Goal: Task Accomplishment & Management: Manage account settings

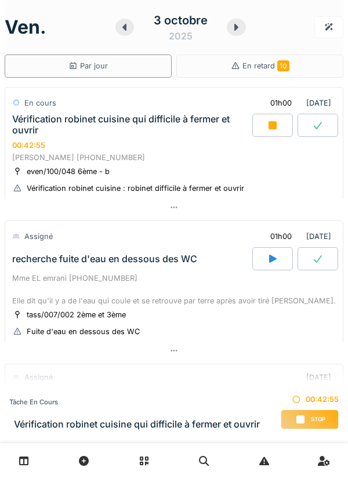
click at [286, 199] on div at bounding box center [174, 207] width 339 height 17
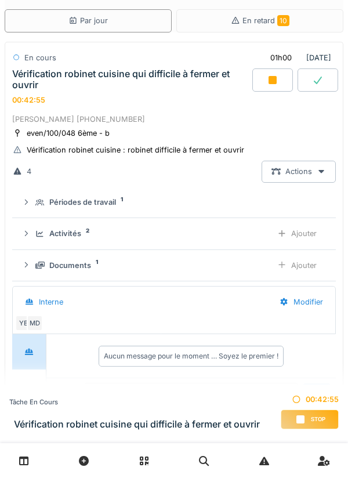
scroll to position [41, 0]
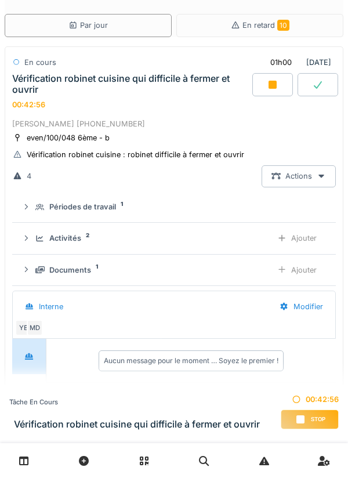
click at [311, 268] on div "Ajouter" at bounding box center [297, 270] width 59 height 21
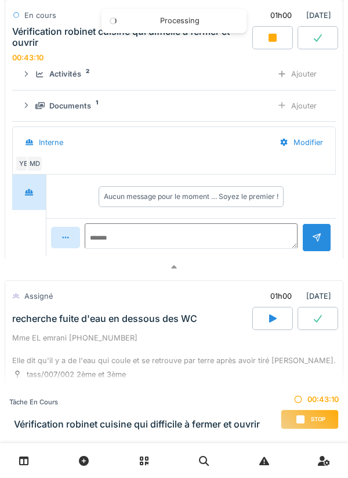
click at [263, 276] on div at bounding box center [174, 267] width 339 height 17
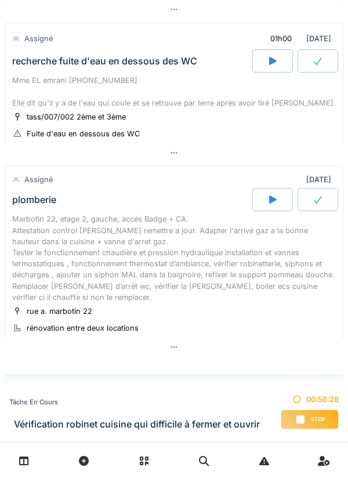
scroll to position [0, 0]
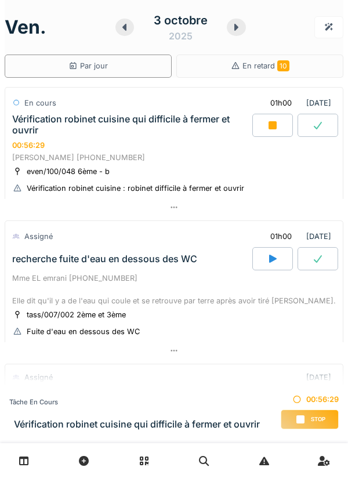
click at [307, 207] on div at bounding box center [174, 207] width 339 height 17
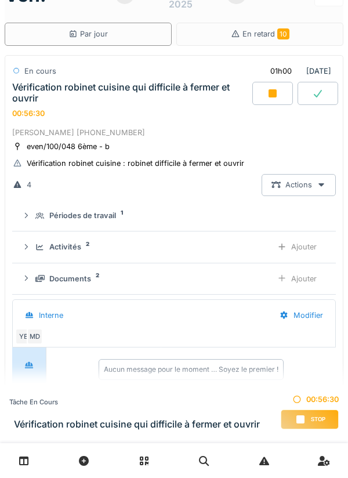
scroll to position [41, 0]
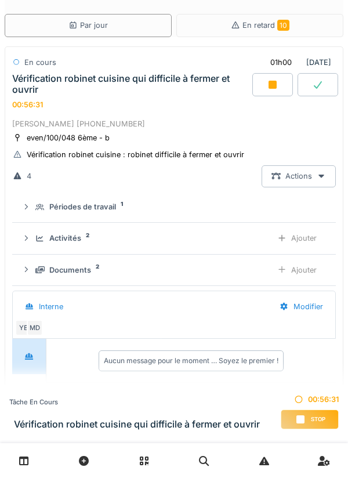
click at [235, 275] on div "Documents 2" at bounding box center [149, 270] width 228 height 11
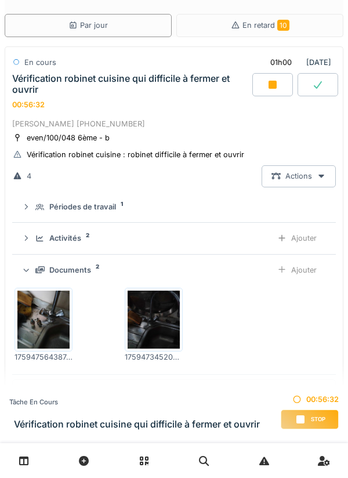
click at [260, 262] on div "Documents 2 Ajouter" at bounding box center [173, 270] width 305 height 21
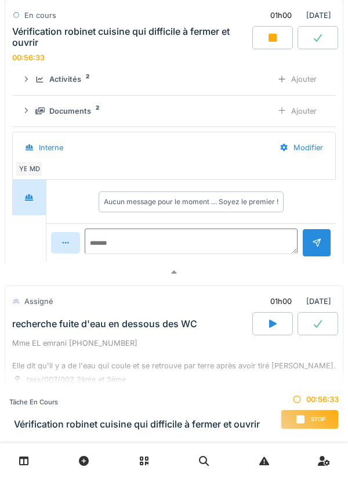
scroll to position [199, 0]
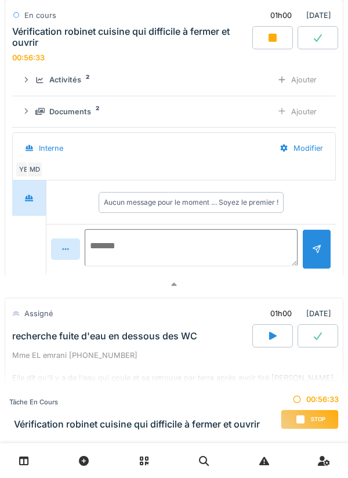
click at [231, 241] on textarea at bounding box center [191, 247] width 213 height 37
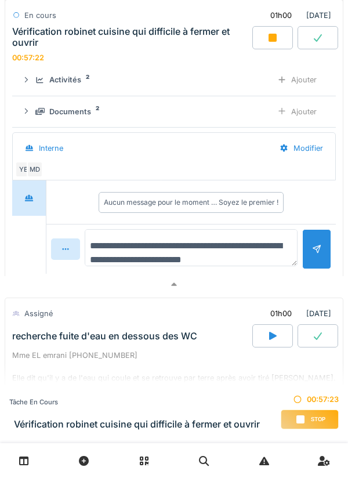
scroll to position [13, 0]
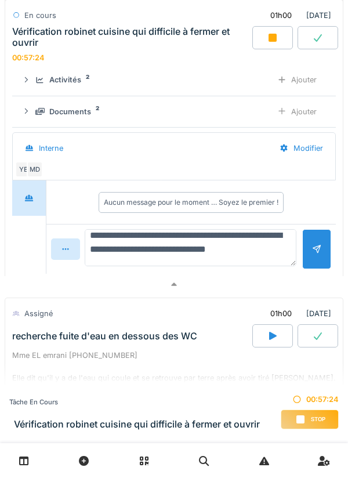
type textarea "**********"
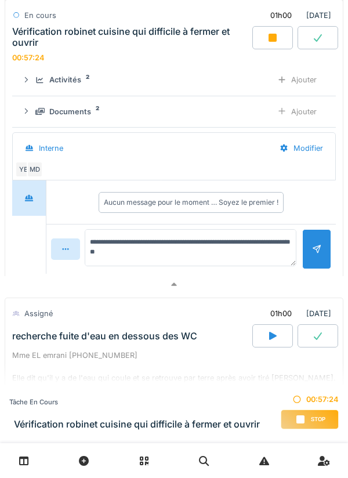
click at [314, 254] on div at bounding box center [316, 249] width 9 height 11
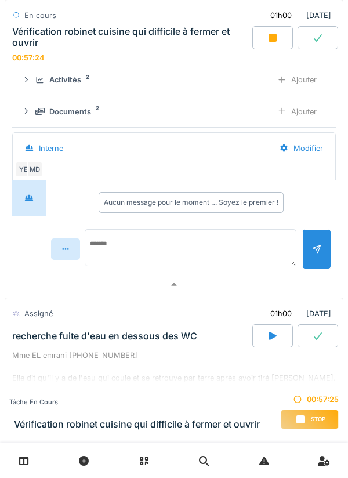
scroll to position [0, 0]
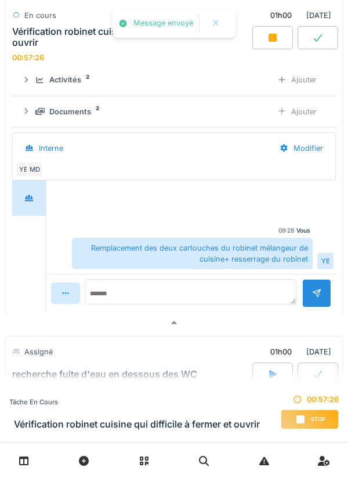
click at [312, 77] on div "Ajouter" at bounding box center [297, 79] width 59 height 21
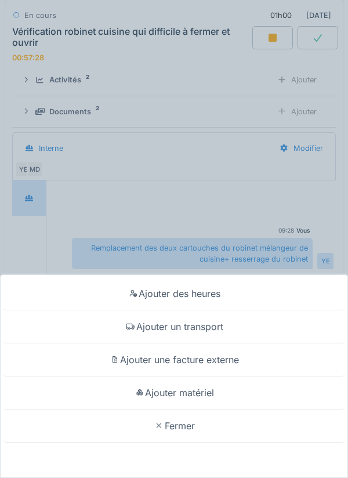
click at [241, 391] on div "Ajouter matériel" at bounding box center [174, 393] width 343 height 33
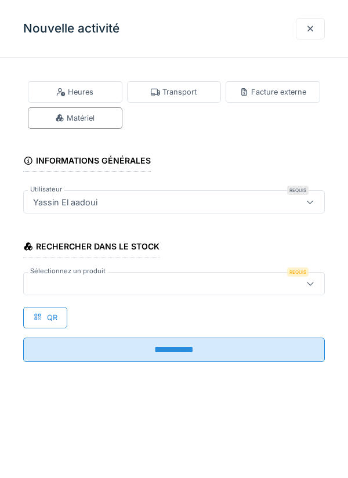
click at [244, 281] on div at bounding box center [154, 284] width 253 height 13
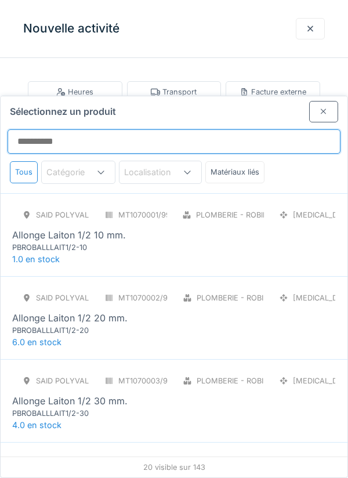
click at [270, 129] on input "Sélectionnez un produit" at bounding box center [174, 141] width 333 height 24
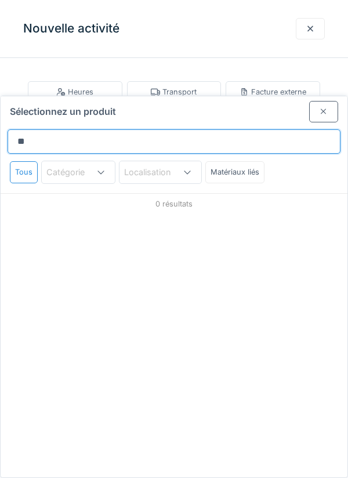
type input "*"
type input "******"
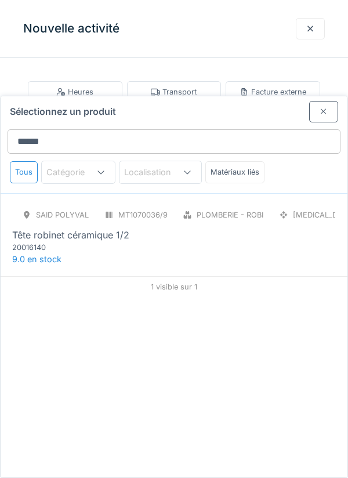
click at [264, 204] on div "SAID polyvalent RE MT1070036/999/012 Plomberie - Robinetterie PCE Tête robinet …" at bounding box center [174, 228] width 324 height 49
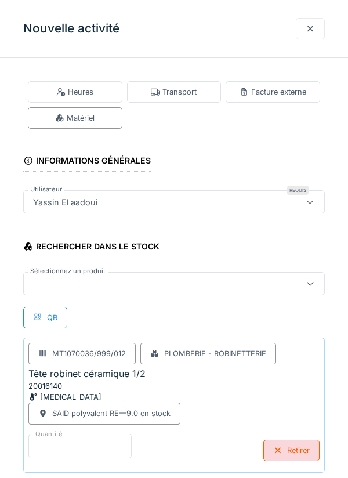
click at [109, 449] on input "*" at bounding box center [79, 446] width 103 height 24
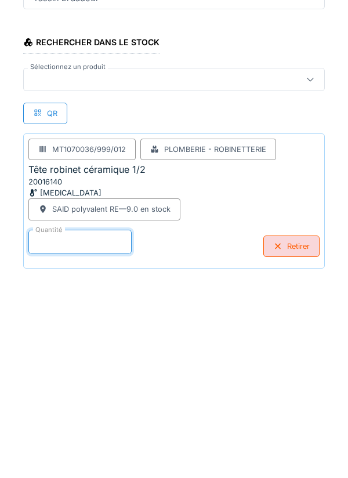
scroll to position [56, 0]
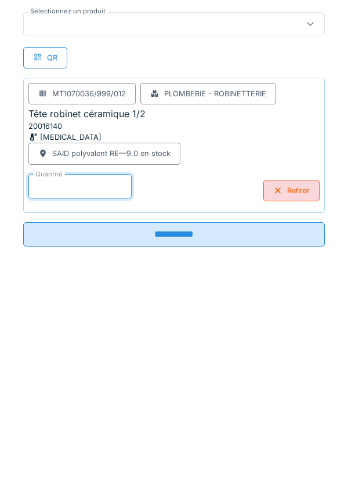
type input "*"
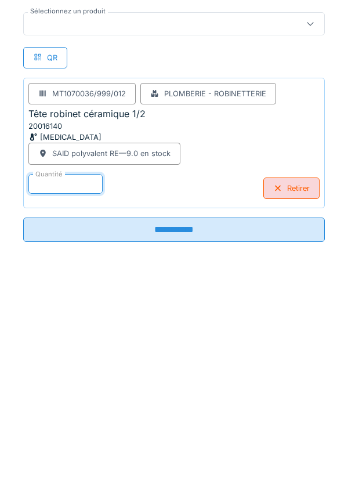
click at [251, 440] on input "**********" at bounding box center [174, 434] width 302 height 24
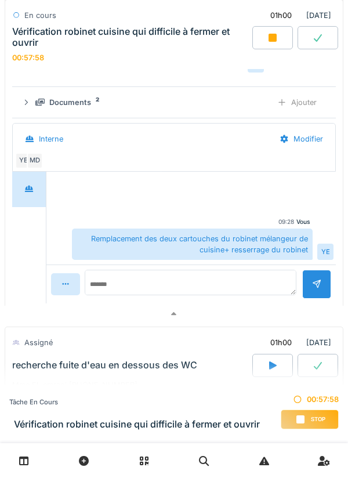
scroll to position [337, 0]
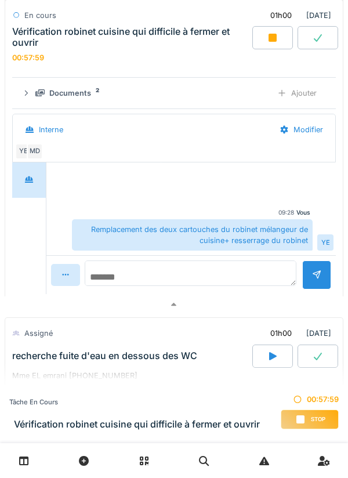
click at [234, 278] on textarea at bounding box center [191, 274] width 212 height 26
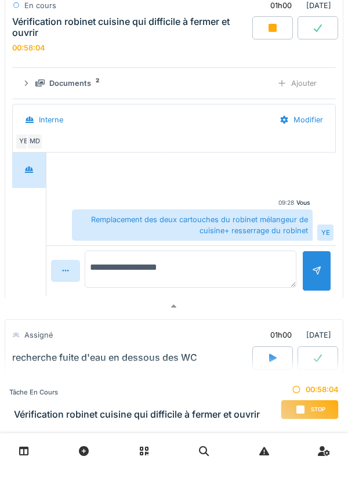
type textarea "**********"
click at [319, 269] on div at bounding box center [316, 281] width 29 height 40
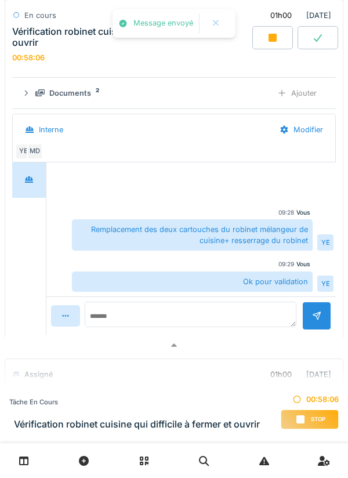
click at [267, 42] on icon at bounding box center [273, 37] width 12 height 9
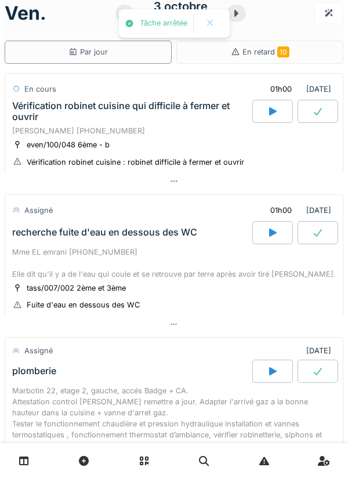
scroll to position [0, 0]
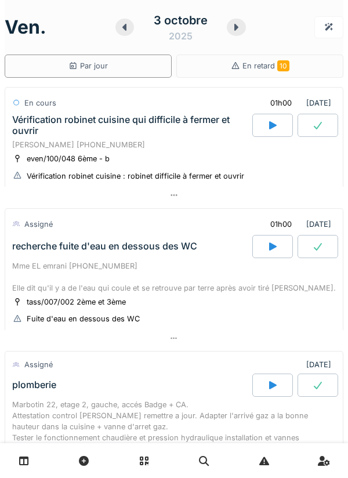
click at [318, 129] on icon at bounding box center [318, 125] width 12 height 9
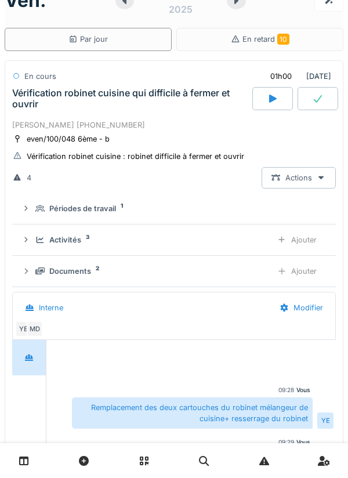
scroll to position [41, 0]
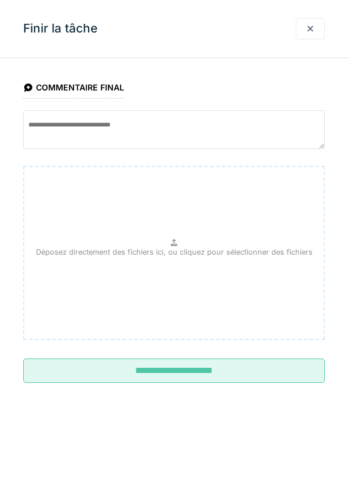
click at [210, 381] on input "**********" at bounding box center [174, 371] width 302 height 24
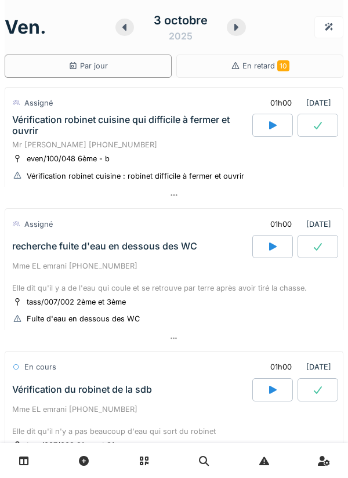
click at [287, 199] on div at bounding box center [174, 195] width 339 height 17
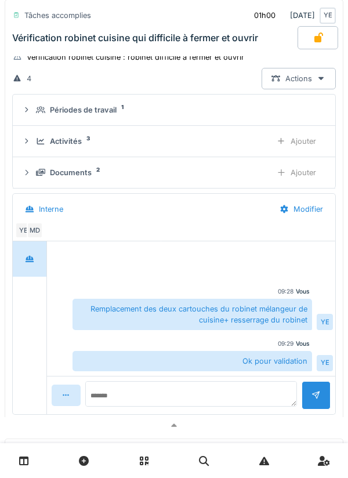
scroll to position [127, 0]
click at [235, 426] on div at bounding box center [174, 425] width 339 height 17
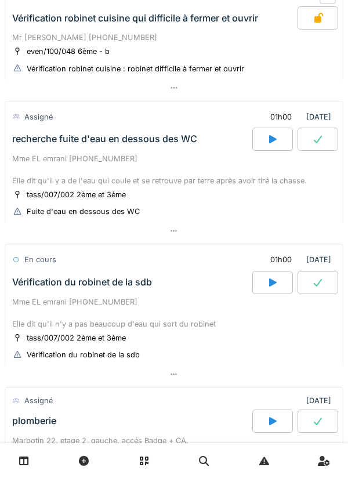
scroll to position [109, 0]
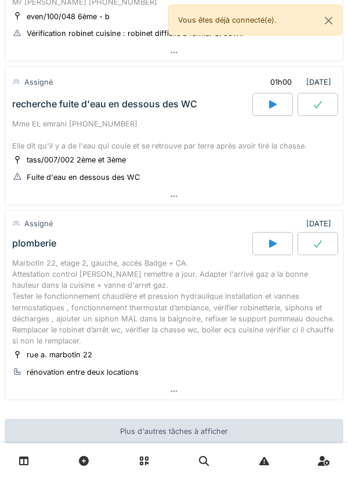
scroll to position [132, 0]
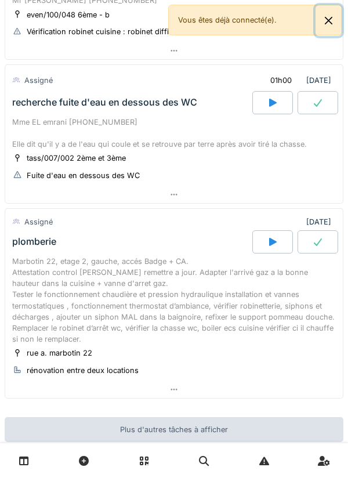
click at [340, 13] on button "Close" at bounding box center [329, 20] width 26 height 31
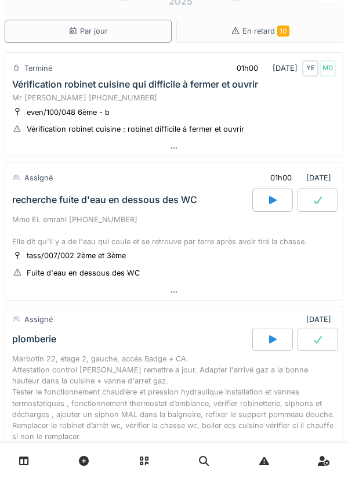
scroll to position [0, 0]
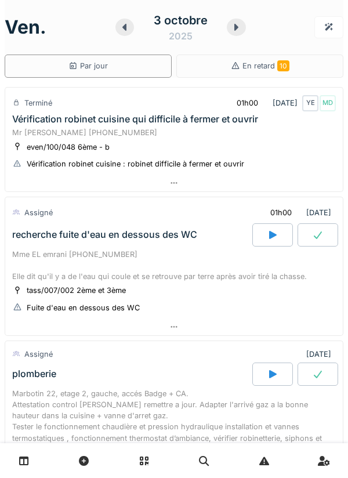
click at [219, 330] on div at bounding box center [174, 327] width 338 height 17
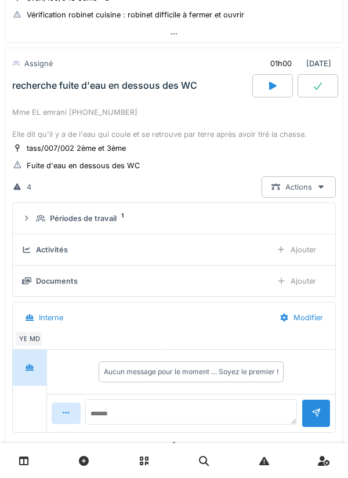
scroll to position [150, 0]
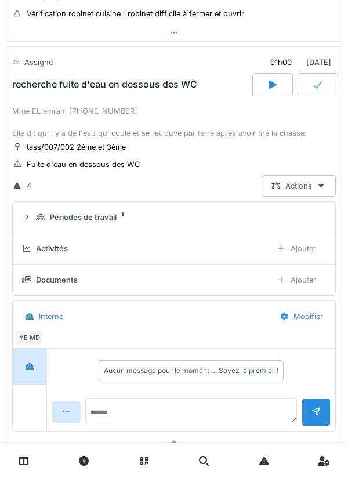
click at [217, 215] on div "Périodes de travail 1" at bounding box center [179, 217] width 286 height 11
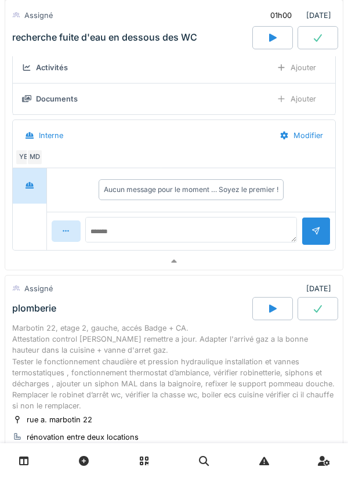
click at [203, 262] on div at bounding box center [174, 261] width 338 height 17
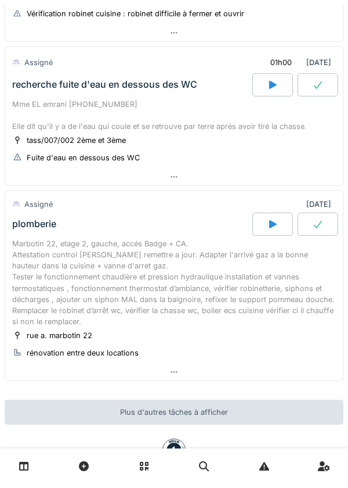
scroll to position [118, 0]
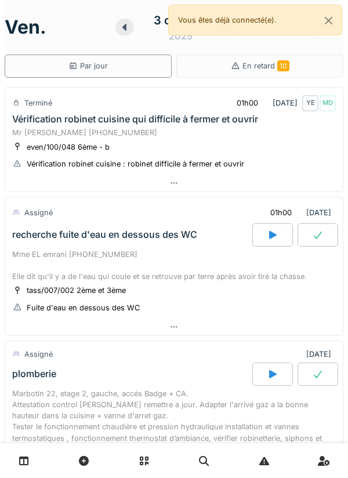
click at [290, 184] on div at bounding box center [174, 183] width 338 height 17
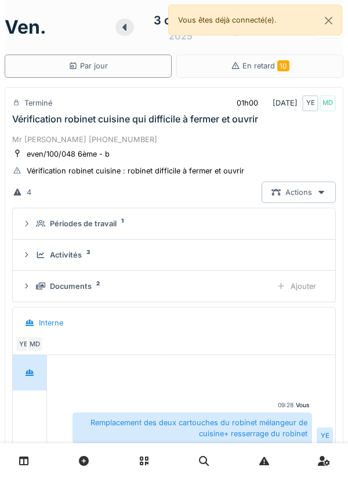
scroll to position [41, 0]
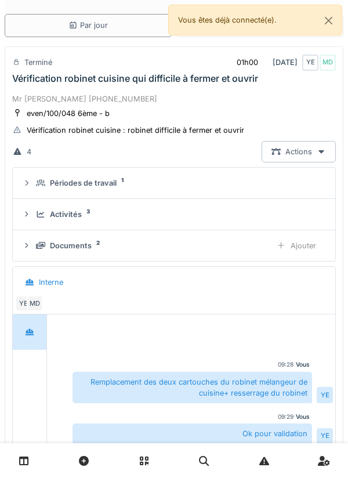
click at [330, 70] on div "MD" at bounding box center [328, 63] width 16 height 16
click at [244, 191] on summary "Périodes de travail 1" at bounding box center [174, 182] width 314 height 21
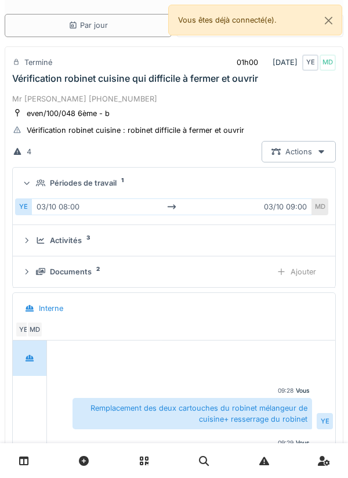
click at [262, 189] on summary "Périodes de travail 1" at bounding box center [174, 182] width 314 height 21
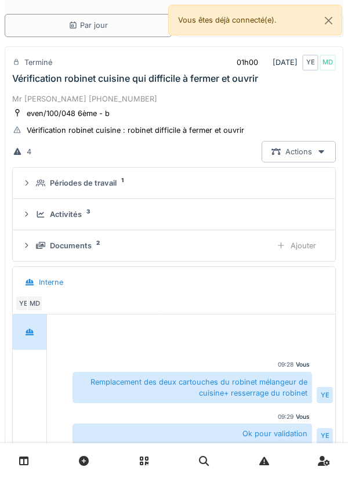
click at [262, 223] on summary "Activités 3" at bounding box center [174, 214] width 314 height 21
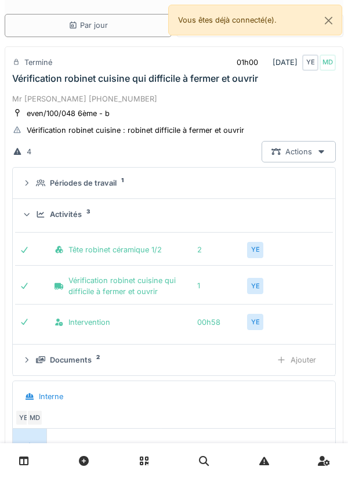
click at [291, 217] on div "Activités 3" at bounding box center [179, 214] width 286 height 11
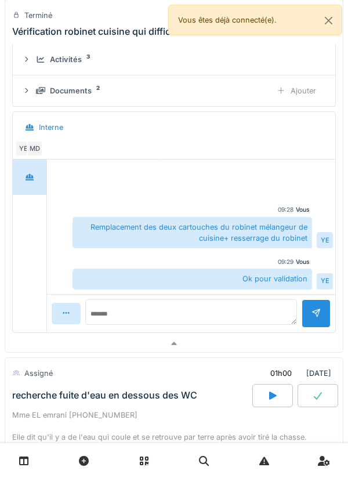
click at [254, 350] on div at bounding box center [174, 344] width 338 height 17
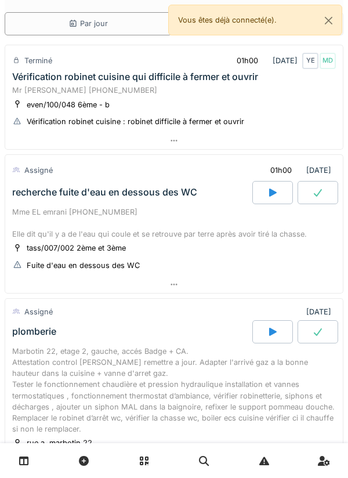
scroll to position [73, 0]
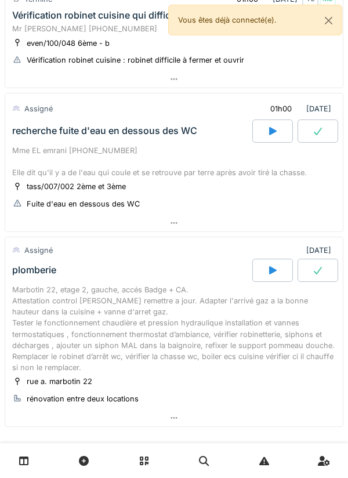
click at [281, 137] on div at bounding box center [273, 131] width 41 height 23
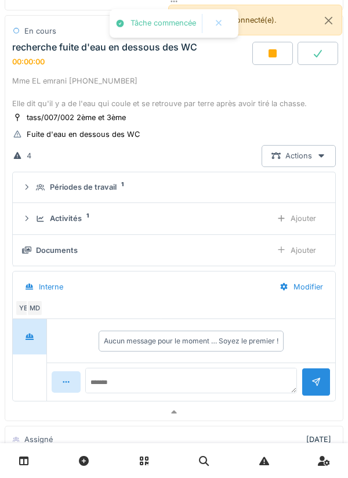
scroll to position [185, 0]
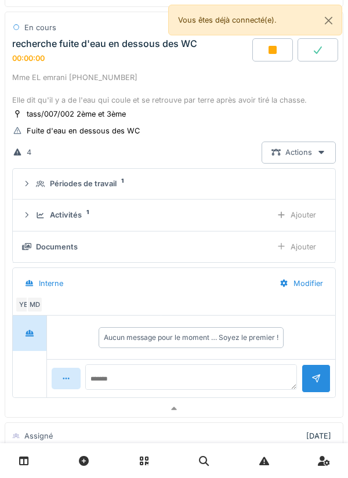
click at [291, 218] on div "Ajouter" at bounding box center [296, 214] width 59 height 21
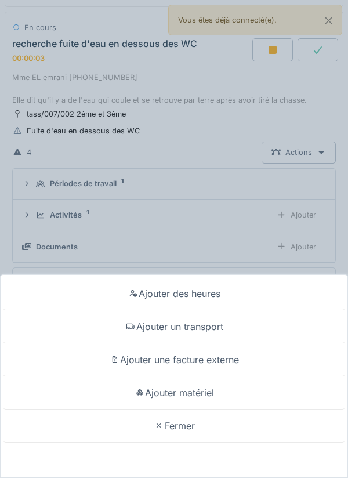
click at [237, 321] on div "Ajouter un transport" at bounding box center [174, 327] width 343 height 33
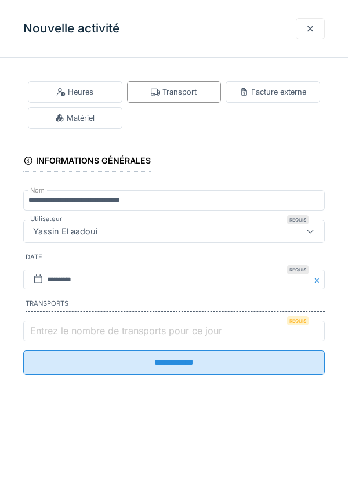
click at [185, 333] on label "Entrez le nombre de transports pour ce jour" at bounding box center [126, 331] width 197 height 14
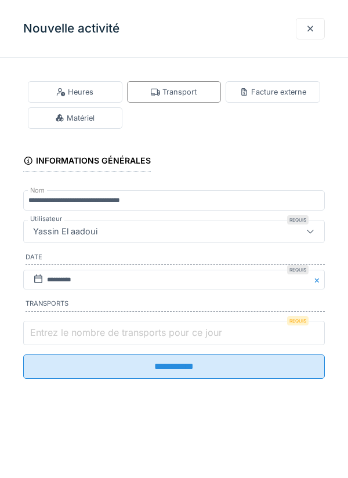
click at [185, 333] on input "Entrez le nombre de transports pour ce jour" at bounding box center [174, 333] width 302 height 24
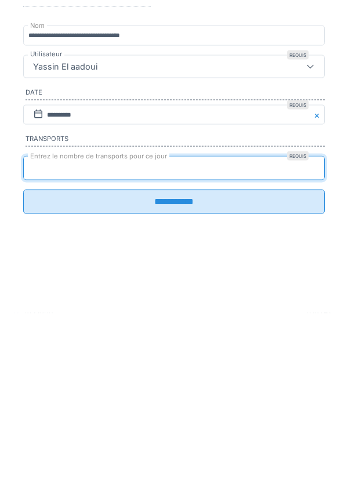
type input "*"
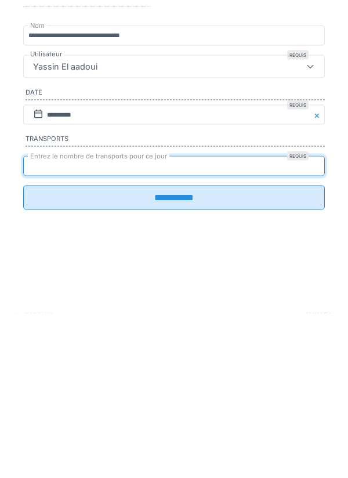
click at [214, 375] on input "**********" at bounding box center [174, 363] width 302 height 24
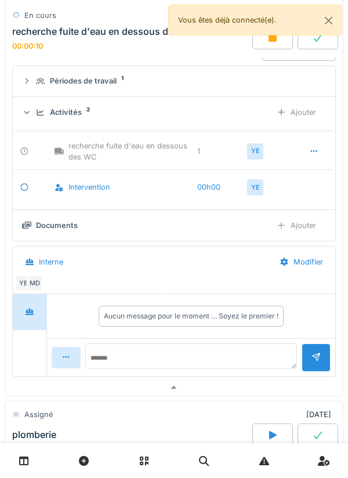
click at [215, 386] on div at bounding box center [174, 388] width 338 height 17
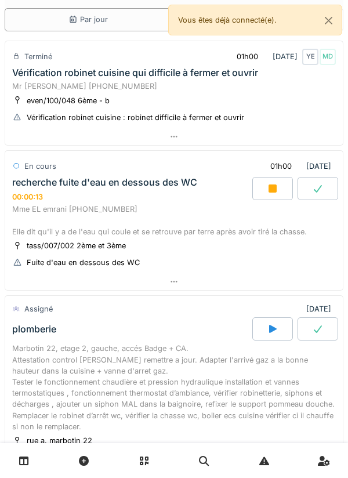
scroll to position [0, 0]
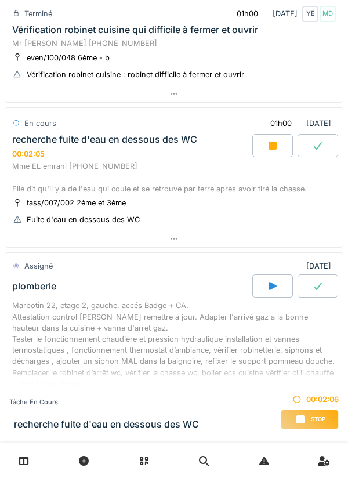
scroll to position [197, 0]
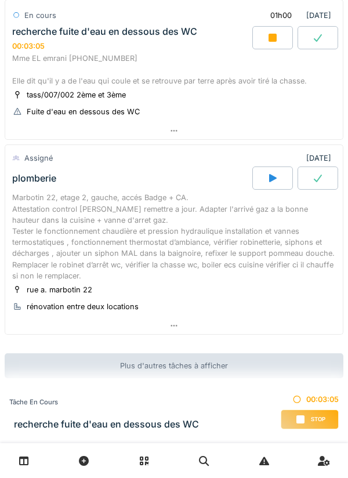
click at [235, 269] on div "rue a. marbotin 22 rénovation entre deux locations" at bounding box center [174, 298] width 324 height 29
click at [234, 269] on div at bounding box center [174, 326] width 338 height 17
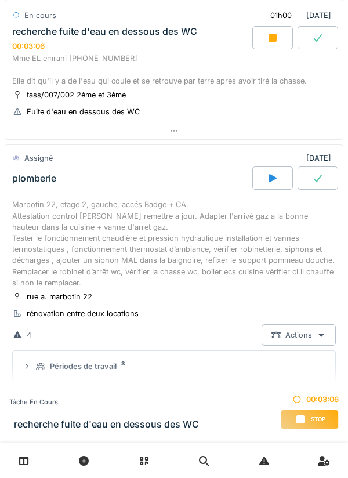
click at [236, 269] on div "Documents 20 Ajouter" at bounding box center [174, 429] width 304 height 21
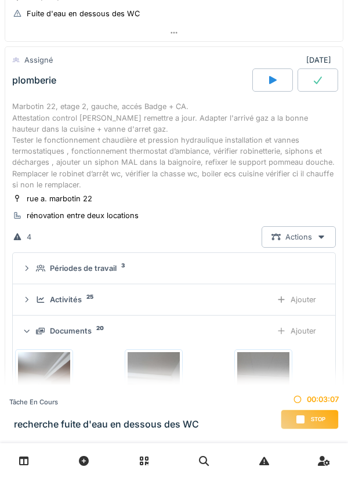
scroll to position [222, 0]
click at [242, 264] on div "Périodes de travail 3" at bounding box center [179, 268] width 286 height 11
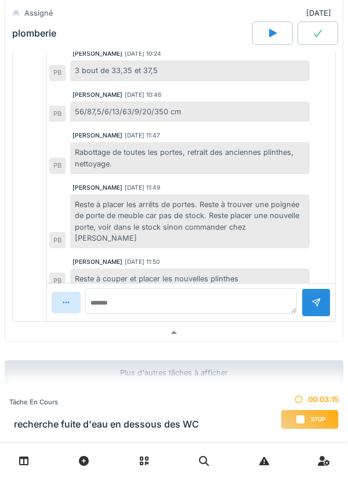
scroll to position [1408, 0]
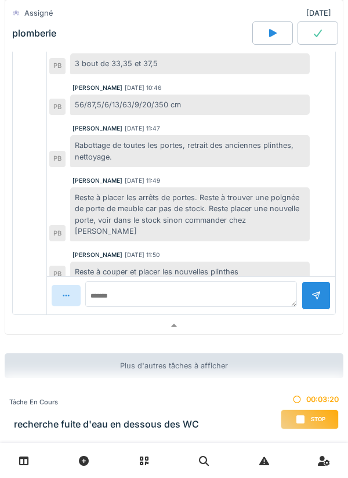
click at [53, 269] on div at bounding box center [174, 326] width 338 height 17
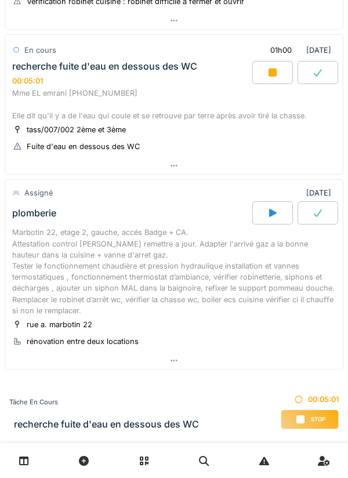
scroll to position [113, 0]
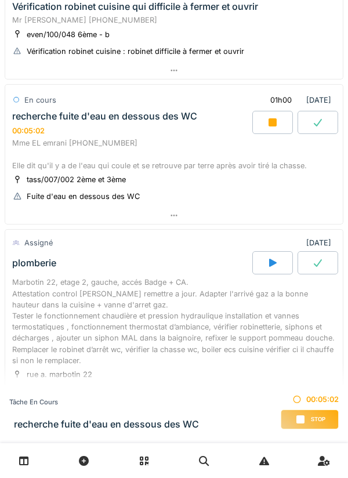
click at [222, 209] on div at bounding box center [174, 215] width 338 height 17
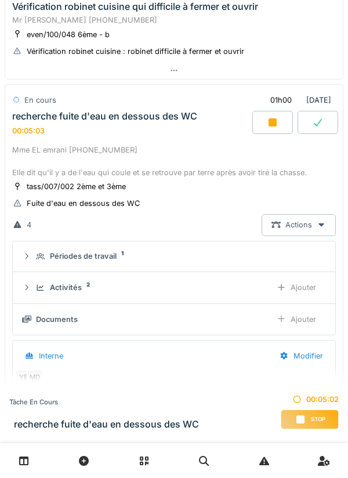
scroll to position [150, 0]
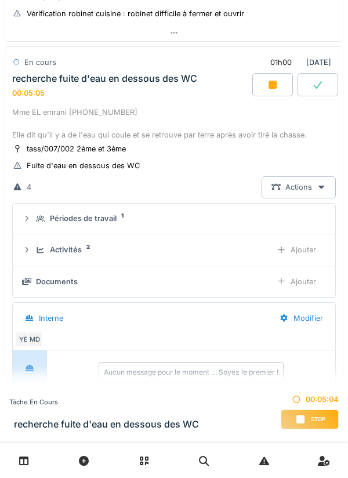
click at [294, 269] on div "Ajouter" at bounding box center [296, 281] width 59 height 21
click at [302, 269] on div "Ajouter" at bounding box center [296, 281] width 59 height 21
click at [228, 269] on div "Documents 1" at bounding box center [149, 281] width 226 height 11
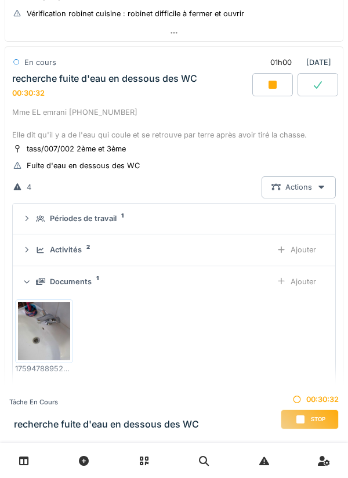
click at [251, 269] on div "Documents 1" at bounding box center [149, 281] width 226 height 11
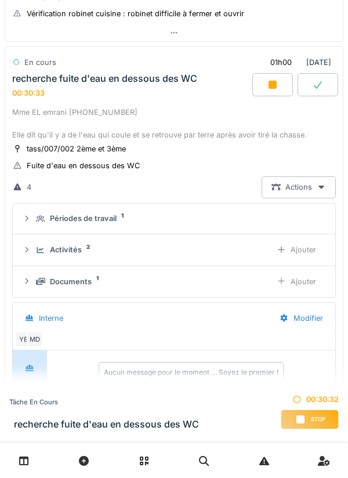
click at [309, 269] on div "Ajouter" at bounding box center [296, 281] width 59 height 21
click at [235, 269] on div "Documents 1" at bounding box center [149, 281] width 226 height 11
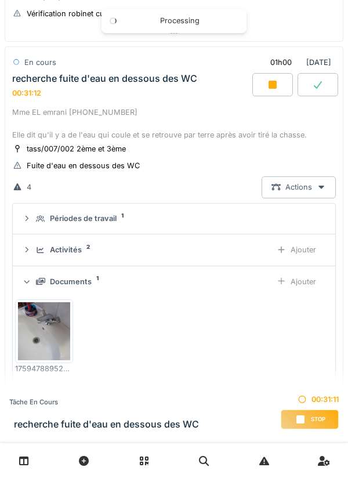
click at [304, 269] on div "Ajouter" at bounding box center [296, 281] width 59 height 21
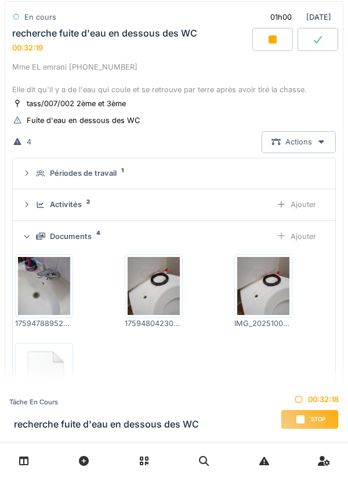
scroll to position [179, 0]
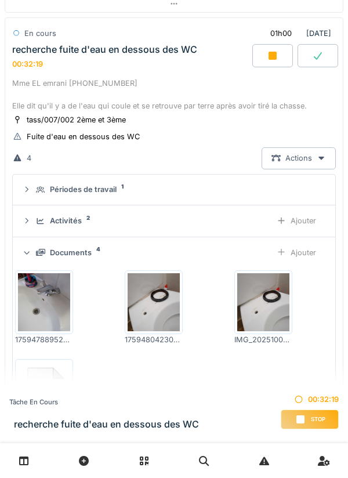
click at [293, 255] on div "Ajouter" at bounding box center [296, 252] width 59 height 21
click at [311, 253] on div "Ajouter" at bounding box center [296, 252] width 59 height 21
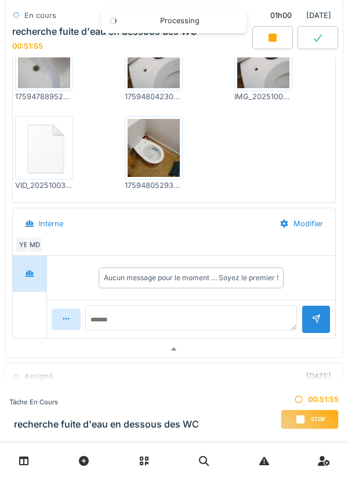
click at [261, 269] on div at bounding box center [174, 349] width 338 height 17
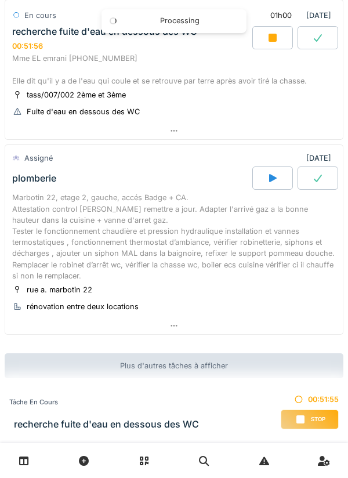
scroll to position [197, 0]
click at [264, 136] on div at bounding box center [174, 131] width 338 height 17
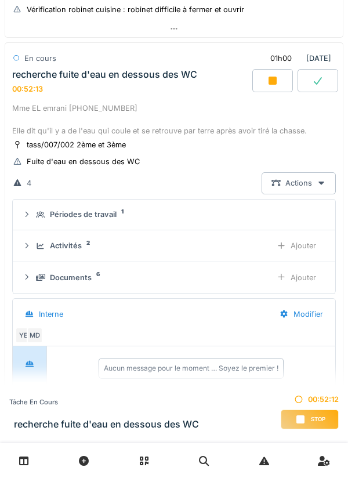
scroll to position [150, 0]
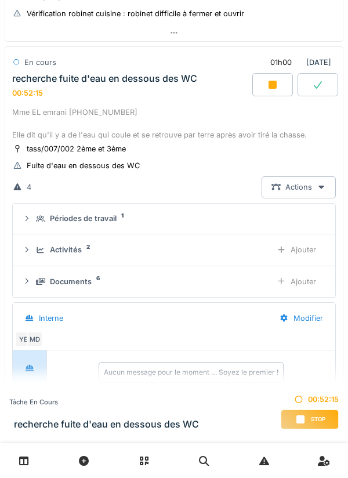
click at [303, 269] on div "Ajouter" at bounding box center [296, 281] width 59 height 21
click at [271, 93] on div at bounding box center [273, 84] width 41 height 23
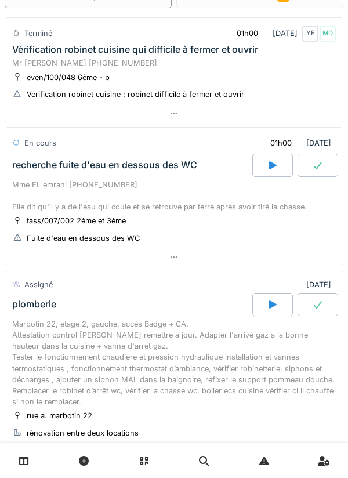
scroll to position [0, 0]
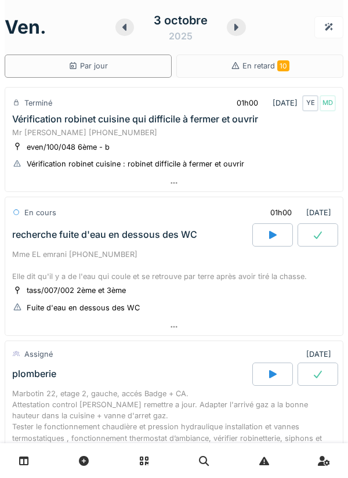
click at [269, 269] on div at bounding box center [174, 327] width 338 height 17
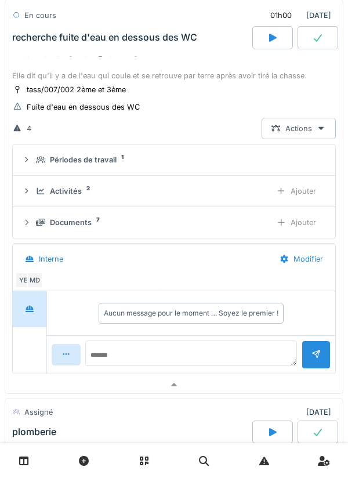
scroll to position [207, 0]
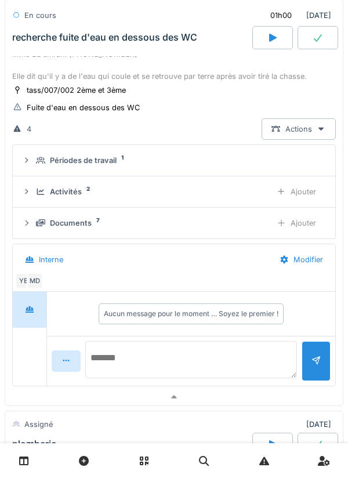
click at [262, 269] on textarea at bounding box center [191, 359] width 212 height 37
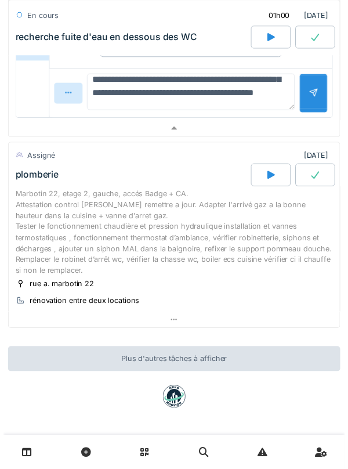
scroll to position [70, 0]
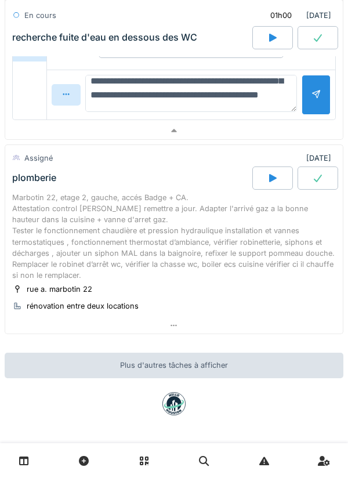
type textarea "**********"
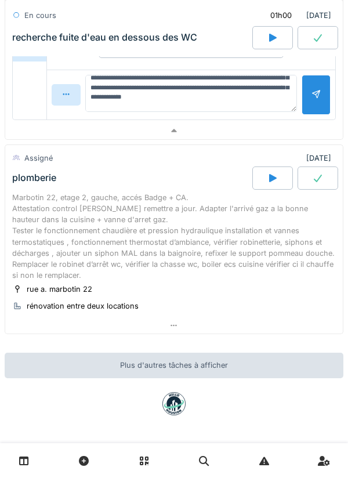
click at [309, 95] on div at bounding box center [316, 95] width 29 height 40
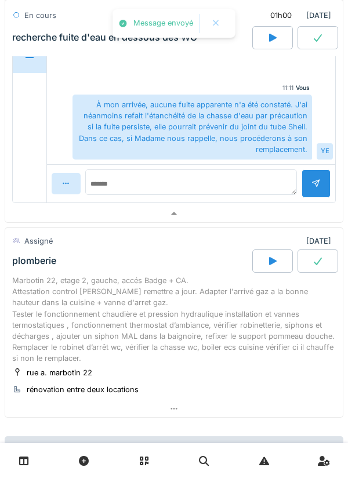
scroll to position [464, 0]
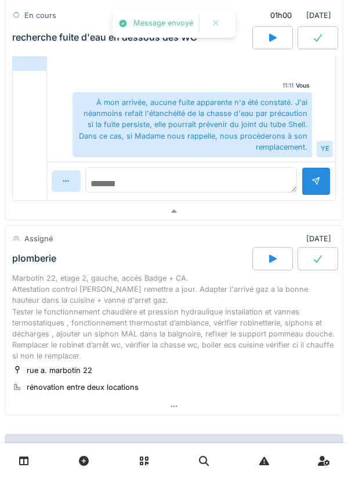
click at [237, 182] on textarea at bounding box center [191, 180] width 212 height 26
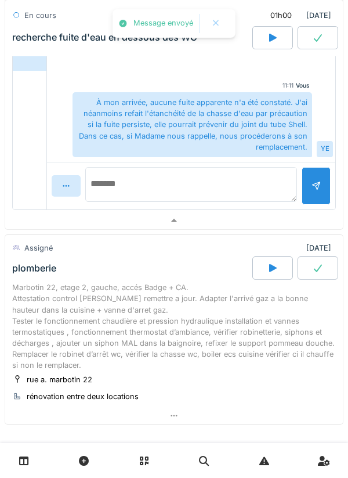
scroll to position [341, 0]
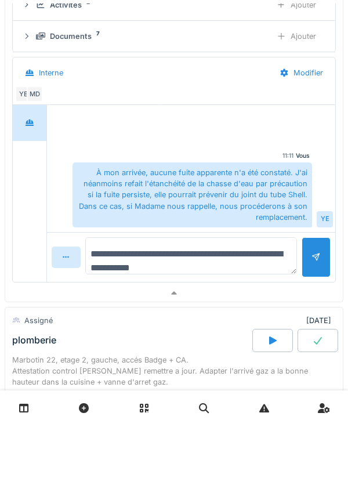
type textarea "**********"
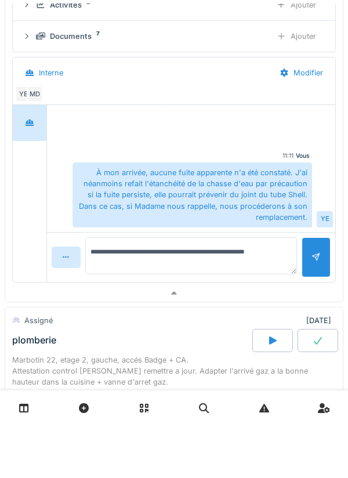
click at [311, 269] on div at bounding box center [316, 310] width 29 height 40
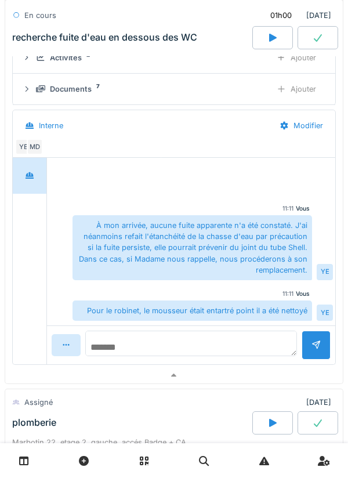
click at [220, 269] on textarea at bounding box center [191, 344] width 212 height 26
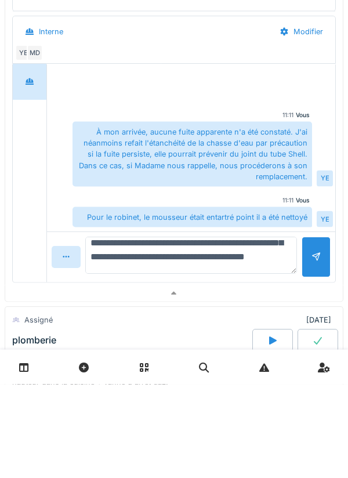
scroll to position [70, 0]
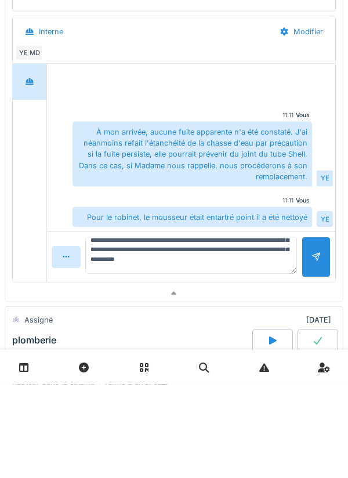
click at [313, 269] on div at bounding box center [316, 350] width 9 height 11
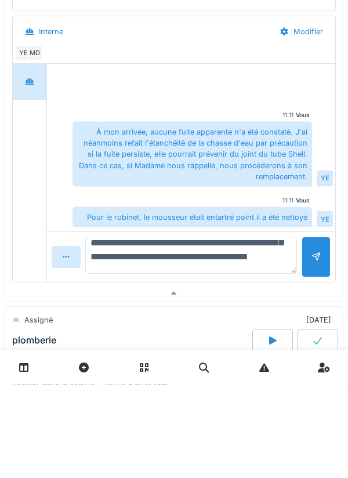
type textarea "*"
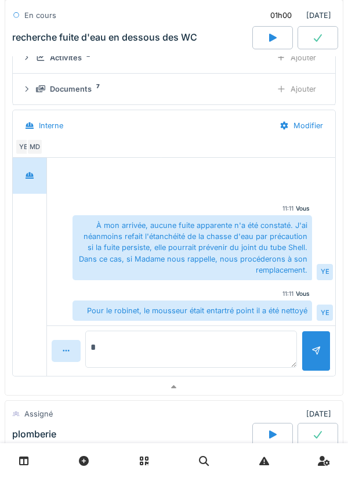
scroll to position [0, 0]
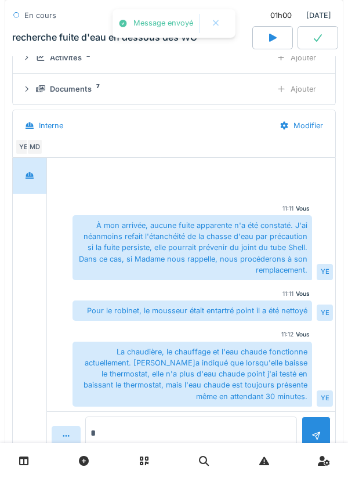
click at [246, 269] on textarea "*" at bounding box center [191, 435] width 212 height 37
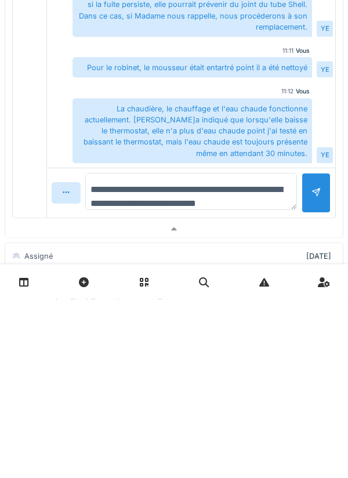
scroll to position [407, 0]
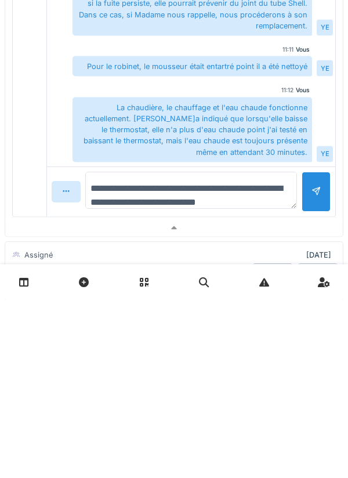
click at [219, 269] on textarea "**********" at bounding box center [191, 369] width 212 height 37
click at [234, 269] on textarea "**********" at bounding box center [191, 369] width 212 height 37
click at [242, 269] on textarea "**********" at bounding box center [191, 369] width 212 height 37
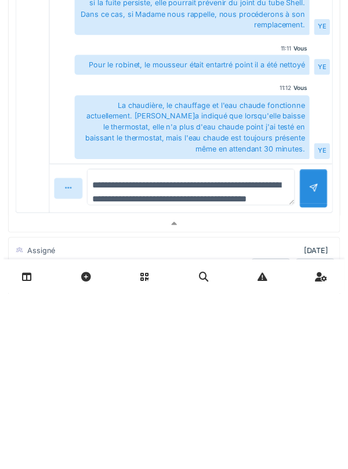
scroll to position [13, 0]
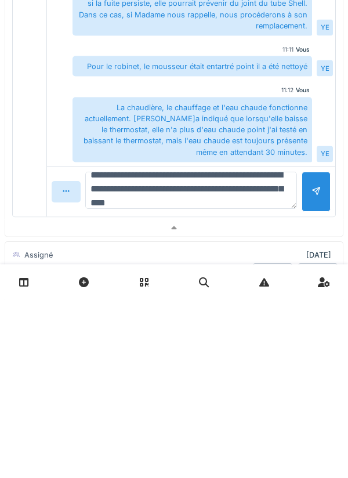
type textarea "**********"
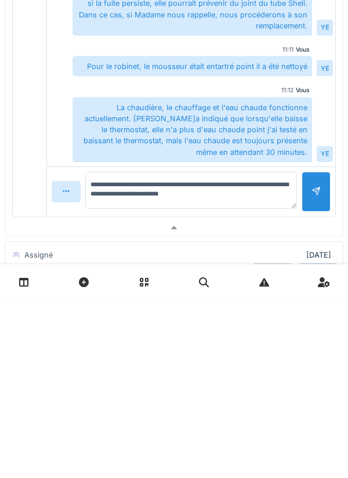
click at [320, 269] on div at bounding box center [316, 371] width 9 height 11
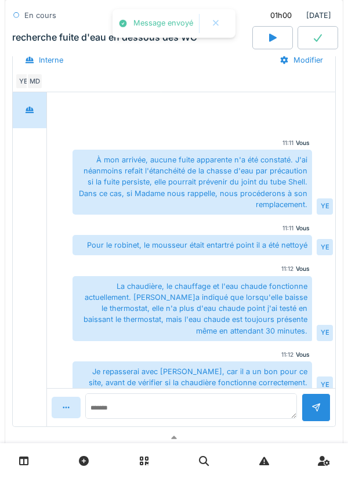
scroll to position [10, 0]
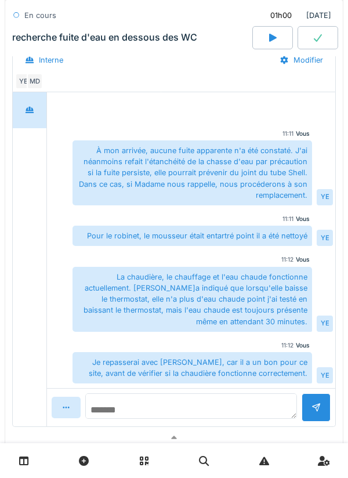
click at [260, 269] on textarea at bounding box center [191, 407] width 212 height 26
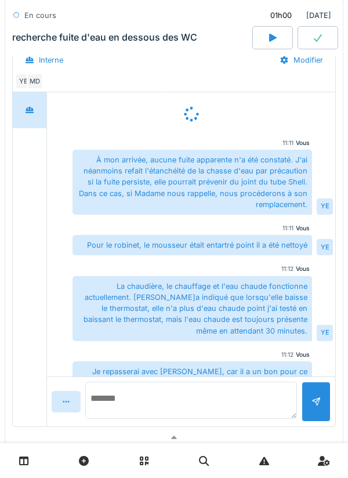
scroll to position [21, 0]
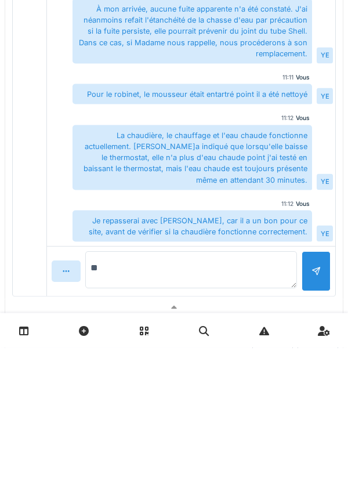
type textarea "*"
type textarea "**********"
click at [307, 269] on div at bounding box center [316, 402] width 29 height 40
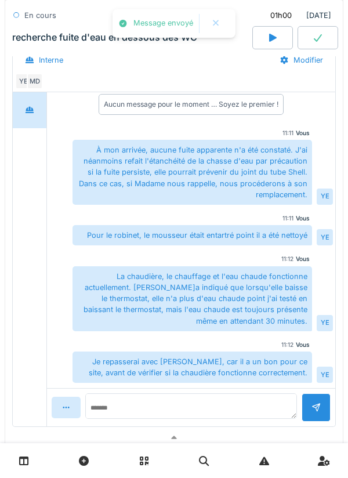
scroll to position [51, 0]
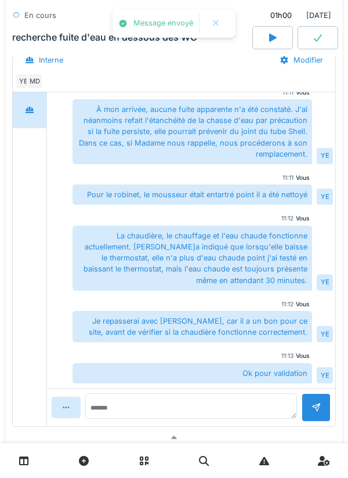
click at [317, 40] on icon at bounding box center [318, 37] width 12 height 9
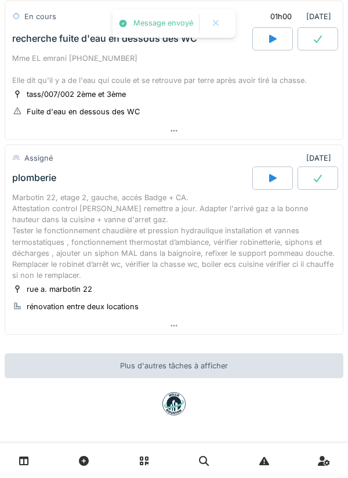
scroll to position [196, 0]
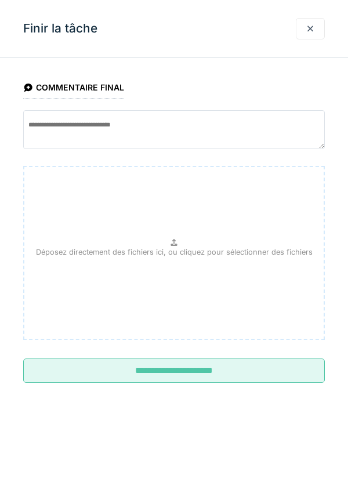
click at [258, 269] on input "**********" at bounding box center [174, 371] width 302 height 24
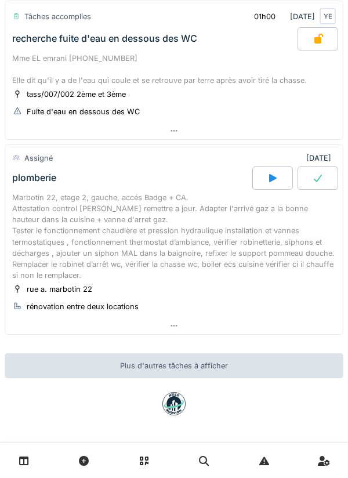
click at [287, 269] on div at bounding box center [174, 326] width 338 height 17
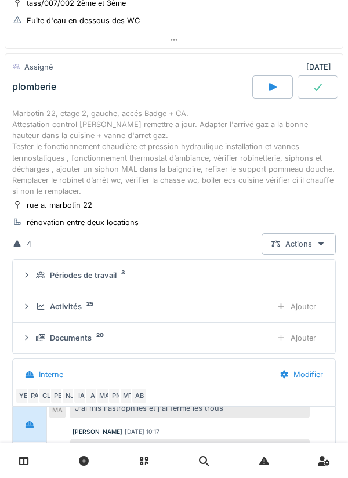
scroll to position [294, 0]
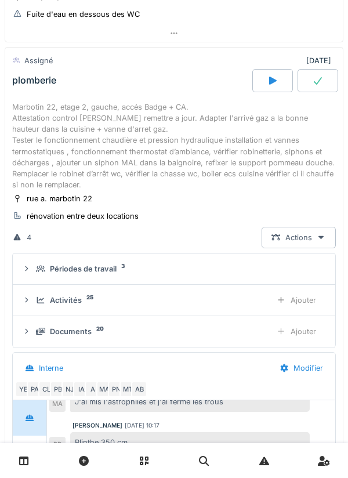
click at [243, 261] on summary "Périodes de travail 3" at bounding box center [174, 268] width 314 height 21
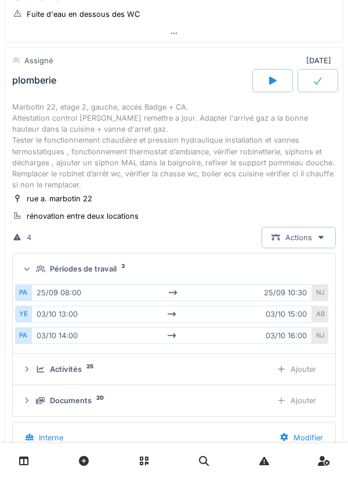
click at [277, 264] on div "Périodes de travail 3" at bounding box center [179, 269] width 286 height 11
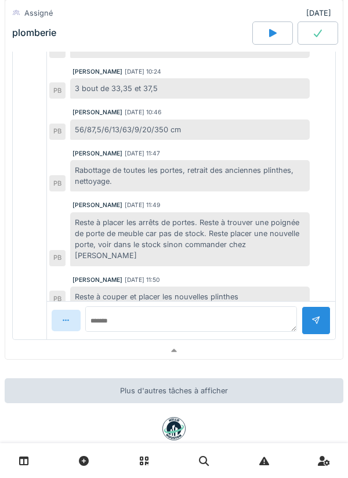
click at [240, 269] on div at bounding box center [174, 351] width 338 height 17
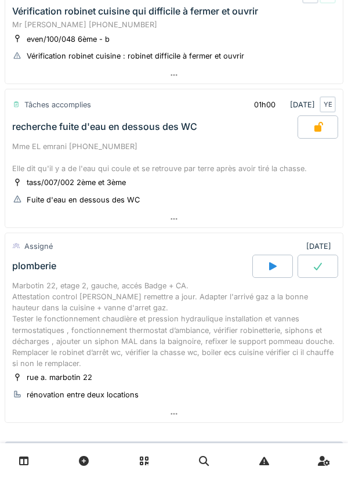
scroll to position [0, 0]
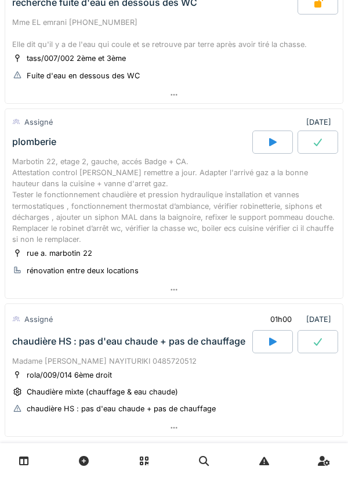
scroll to position [334, 0]
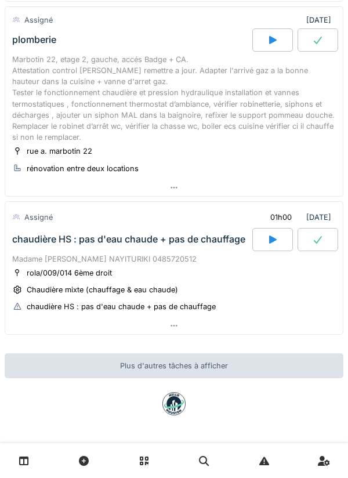
click at [313, 318] on div at bounding box center [174, 326] width 338 height 17
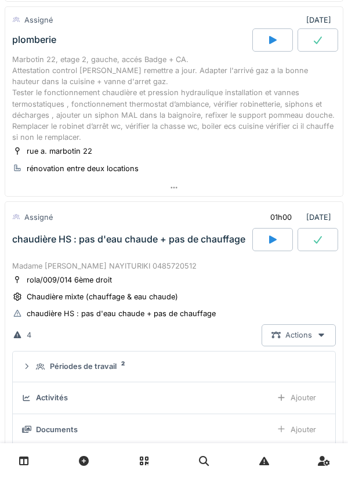
scroll to position [489, 0]
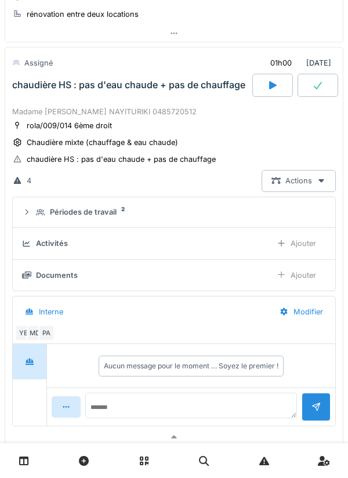
click at [266, 88] on div at bounding box center [273, 85] width 41 height 23
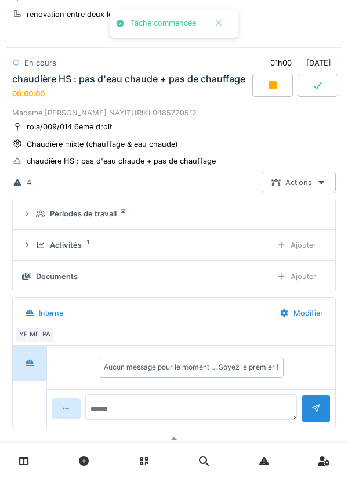
click at [304, 254] on div "Ajouter" at bounding box center [296, 245] width 59 height 21
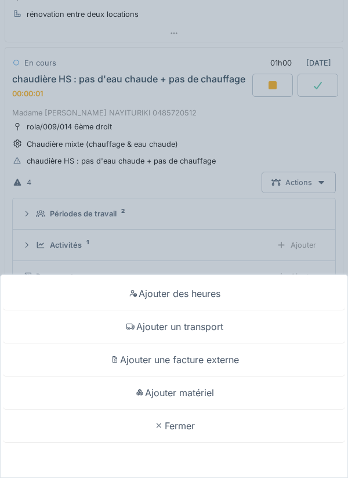
click at [234, 333] on div "Ajouter un transport" at bounding box center [174, 327] width 343 height 33
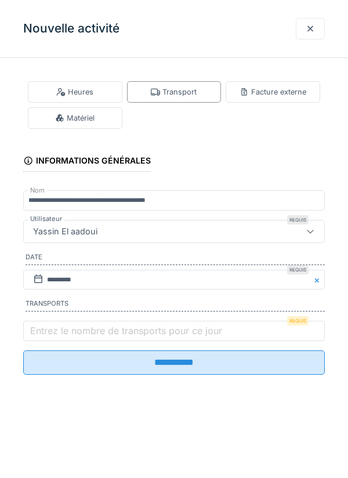
click at [172, 338] on label "Entrez le nombre de transports pour ce jour" at bounding box center [126, 331] width 197 height 14
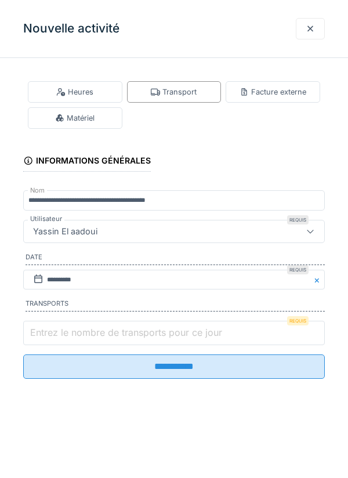
click at [172, 340] on input "Entrez le nombre de transports pour ce jour" at bounding box center [174, 333] width 302 height 24
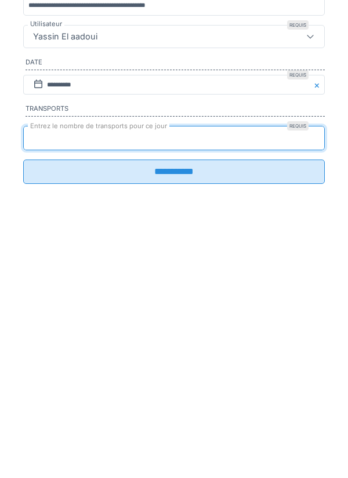
type input "*"
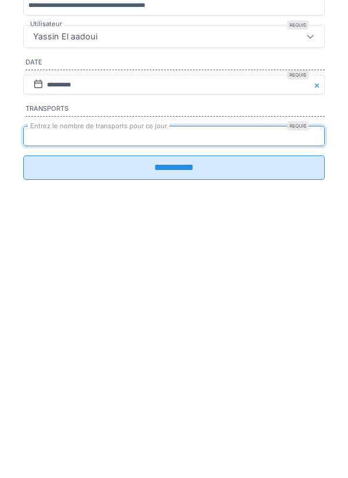
click at [207, 375] on input "**********" at bounding box center [174, 363] width 302 height 24
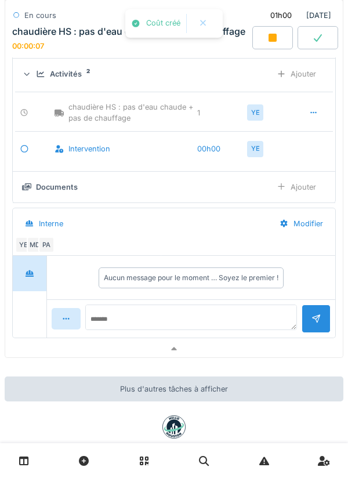
scroll to position [684, 0]
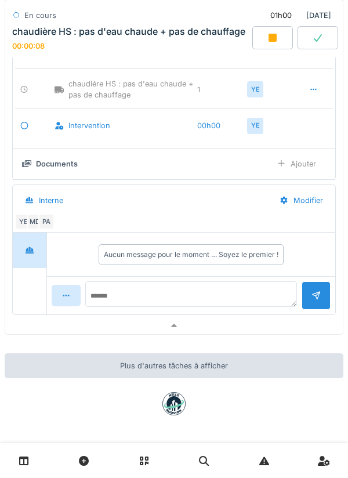
click at [179, 326] on div at bounding box center [174, 326] width 338 height 17
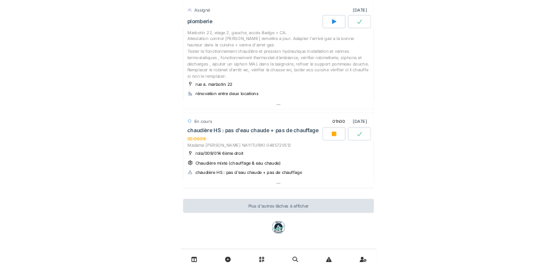
scroll to position [336, 0]
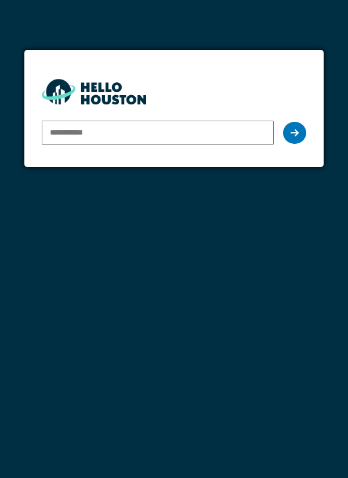
click at [208, 129] on input "email" at bounding box center [158, 133] width 233 height 24
type input "**********"
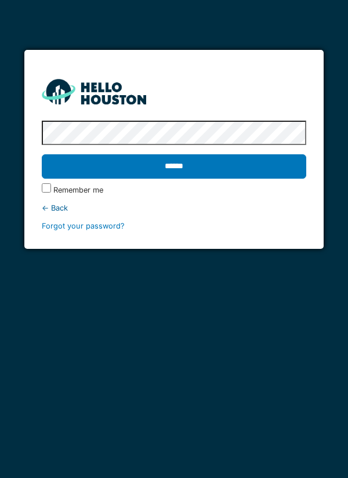
click at [280, 164] on input "******" at bounding box center [174, 166] width 265 height 24
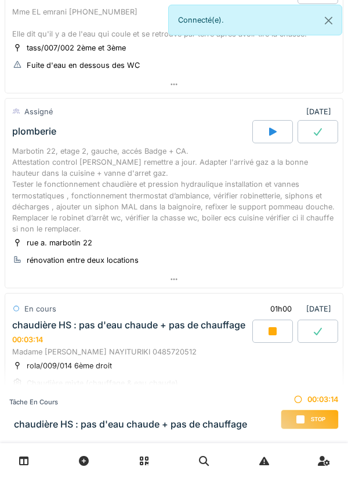
scroll to position [336, 0]
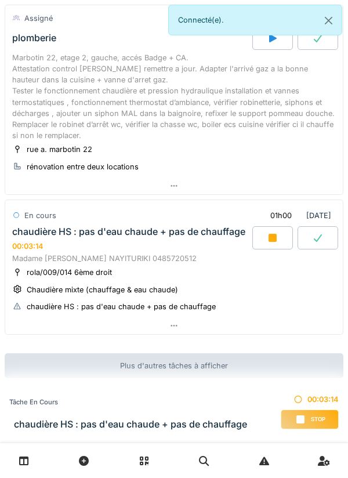
click at [193, 269] on div at bounding box center [174, 326] width 338 height 17
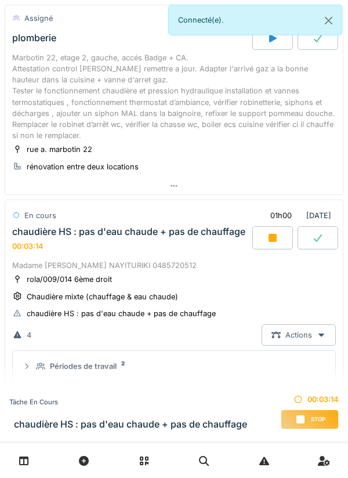
scroll to position [489, 0]
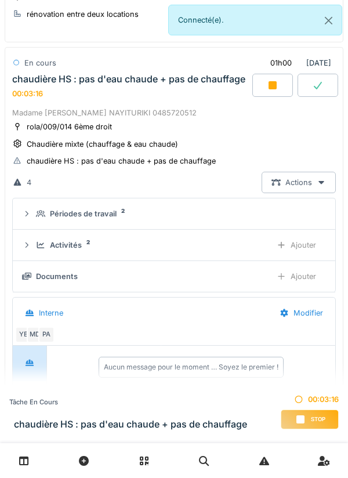
click at [190, 213] on div "Périodes de travail 2" at bounding box center [179, 213] width 286 height 11
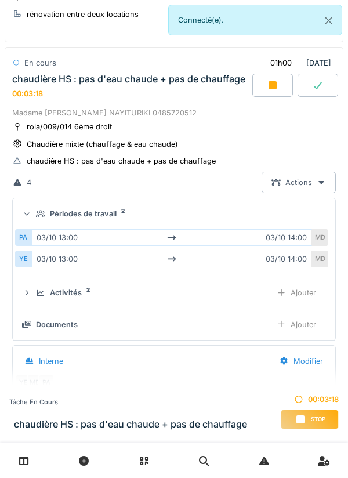
click at [231, 222] on summary "Périodes de travail 2" at bounding box center [174, 213] width 314 height 21
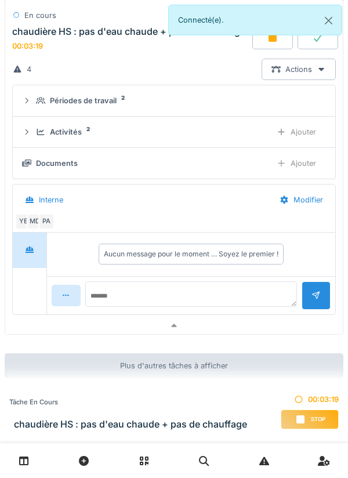
click at [181, 269] on div at bounding box center [174, 326] width 338 height 17
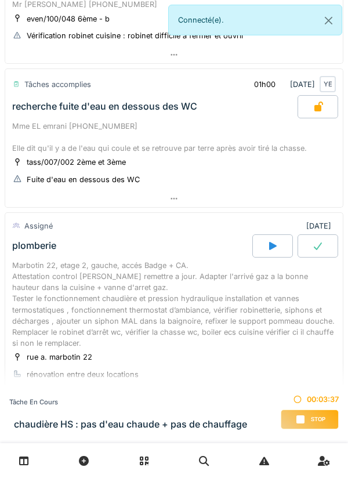
scroll to position [336, 0]
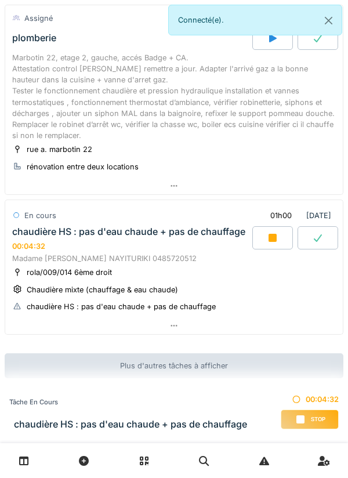
click at [333, 97] on div "Marbotin 22, etage 2, gauche, accés Badge + CA. Attestation control [PERSON_NAM…" at bounding box center [174, 96] width 324 height 89
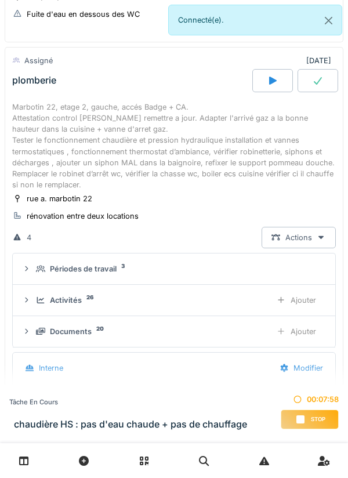
scroll to position [222, 0]
click at [314, 269] on span "Stop" at bounding box center [318, 420] width 15 height 8
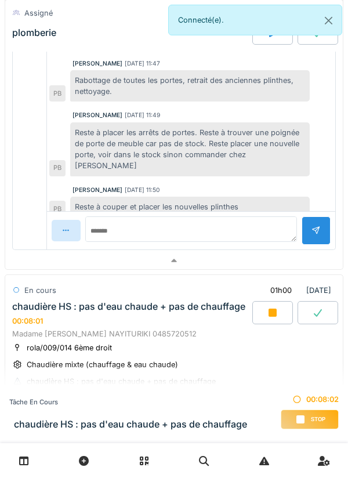
scroll to position [854, 0]
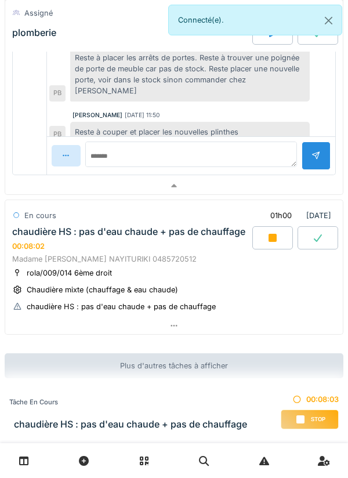
click at [269, 240] on icon at bounding box center [273, 238] width 8 height 8
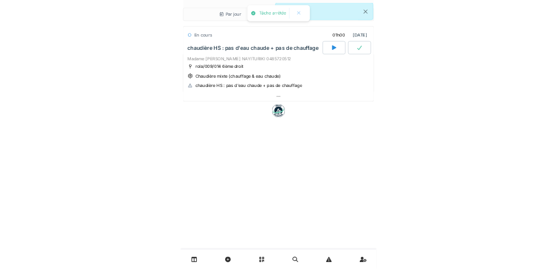
scroll to position [0, 0]
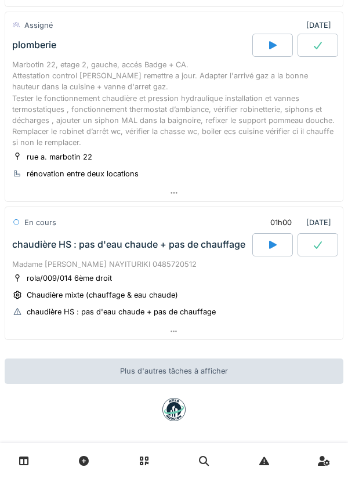
scroll to position [323, 0]
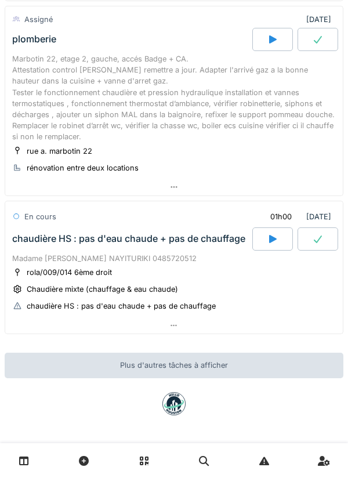
click at [287, 269] on div at bounding box center [174, 326] width 338 height 17
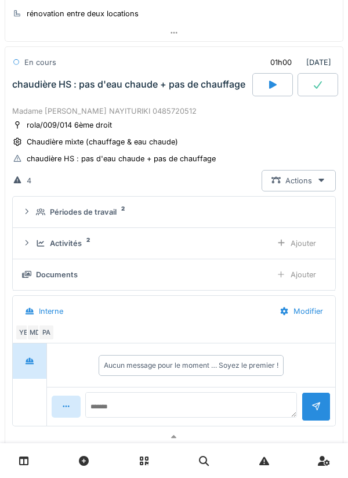
scroll to position [526, 0]
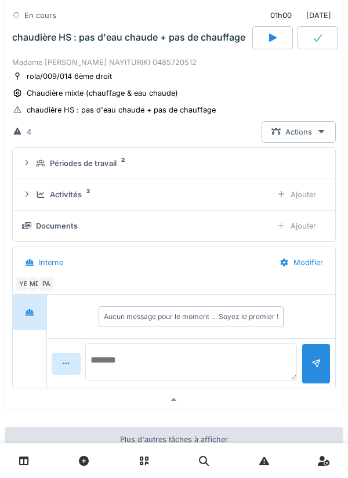
click at [256, 269] on textarea at bounding box center [191, 362] width 212 height 37
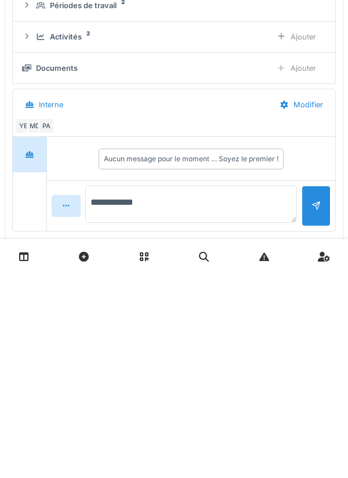
scroll to position [600, 0]
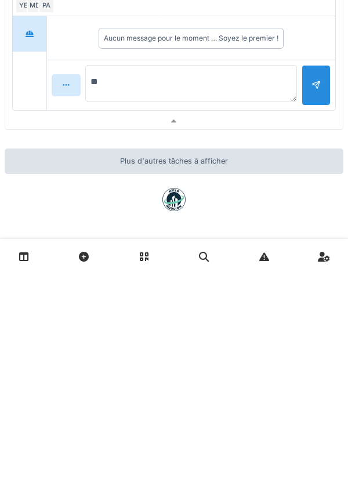
type textarea "*"
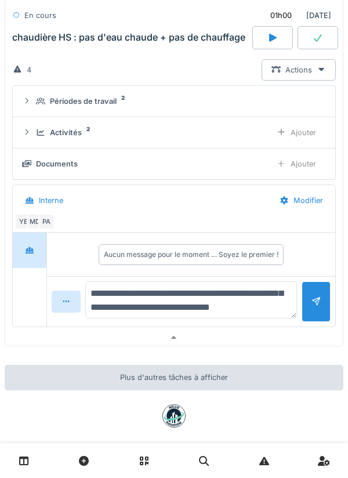
scroll to position [0, 0]
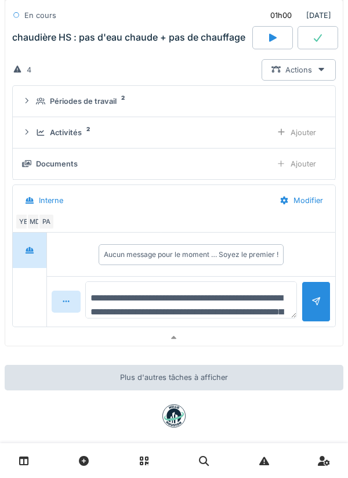
click at [103, 269] on textarea "**********" at bounding box center [191, 300] width 212 height 37
click at [93, 269] on textarea "**********" at bounding box center [191, 300] width 212 height 37
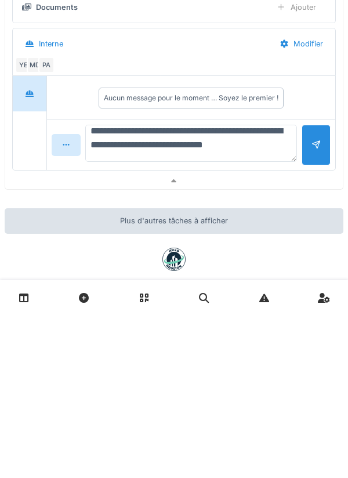
scroll to position [10, 0]
type textarea "**********"
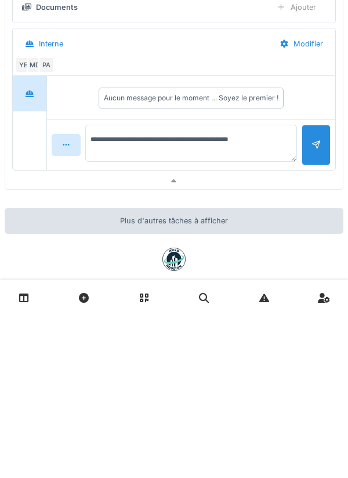
click at [318, 269] on div at bounding box center [316, 307] width 9 height 11
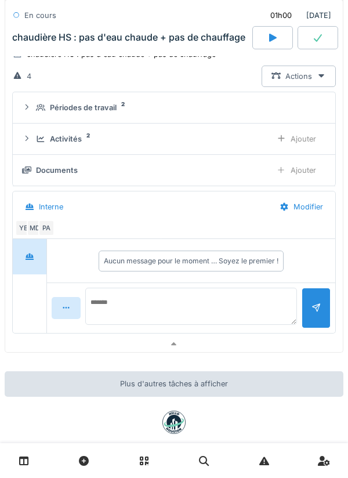
scroll to position [0, 0]
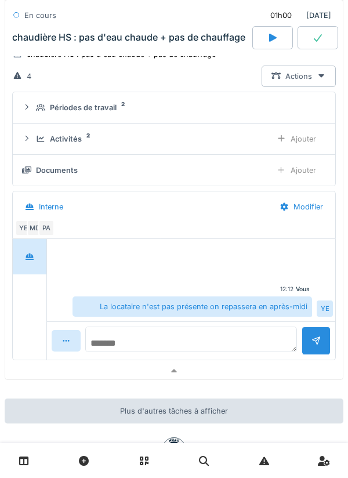
click at [269, 269] on textarea at bounding box center [191, 340] width 212 height 26
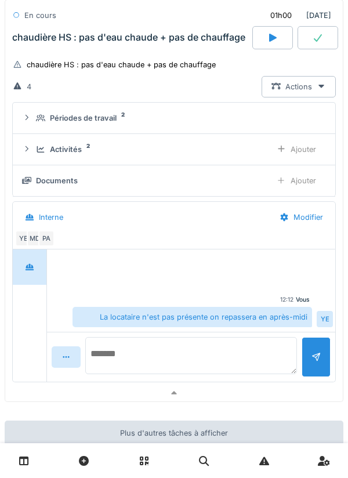
scroll to position [639, 0]
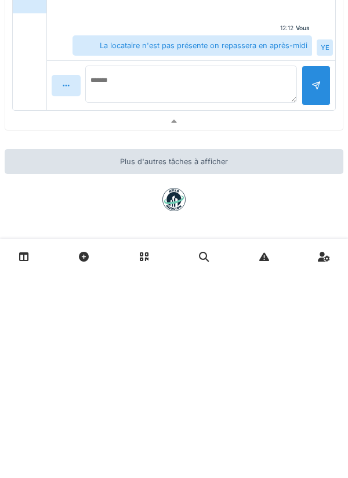
click at [296, 269] on div "[DATE] Par jour En retard 10 Terminé 01h00 [DATE] YE MD Vérification robinet cu…" at bounding box center [174, 239] width 348 height 478
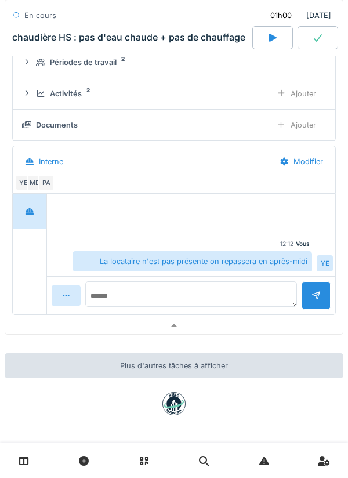
scroll to position [628, 0]
click at [204, 269] on div at bounding box center [174, 326] width 338 height 17
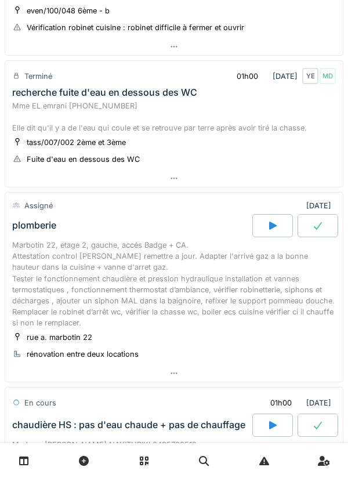
scroll to position [0, 0]
